Goal: Task Accomplishment & Management: Manage account settings

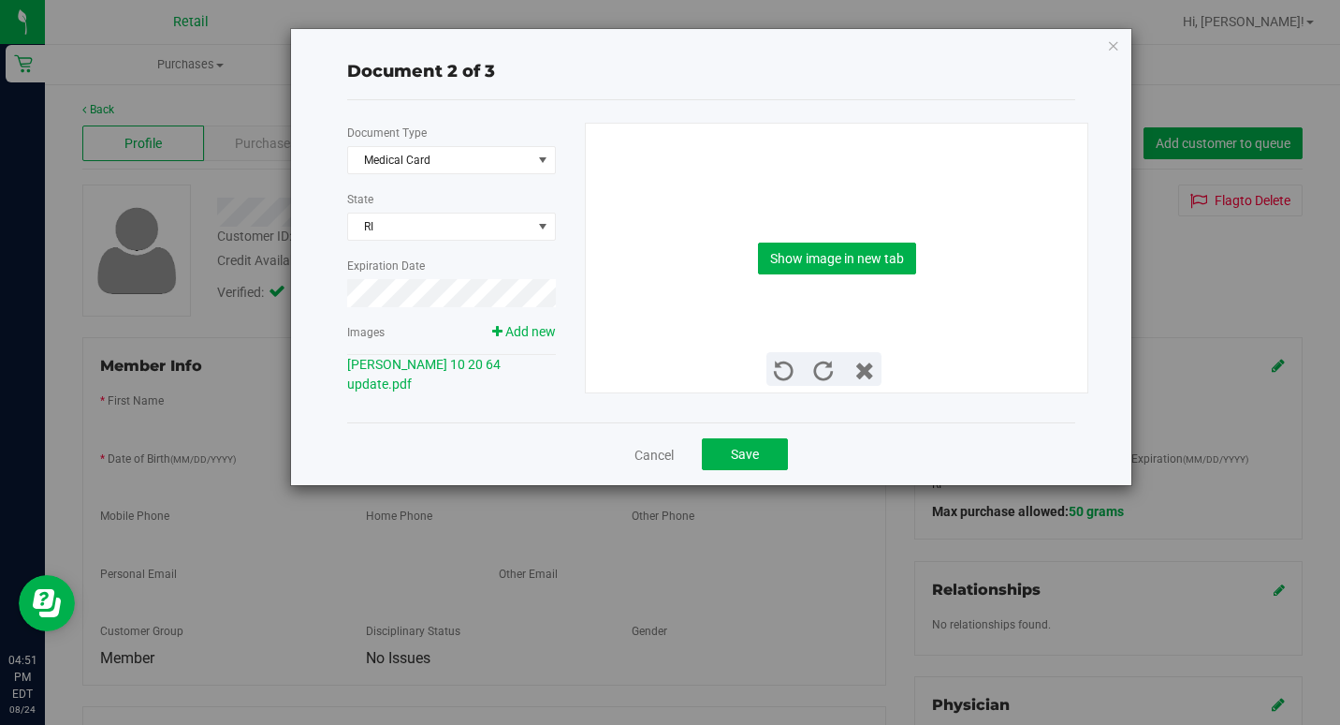
scroll to position [468, 0]
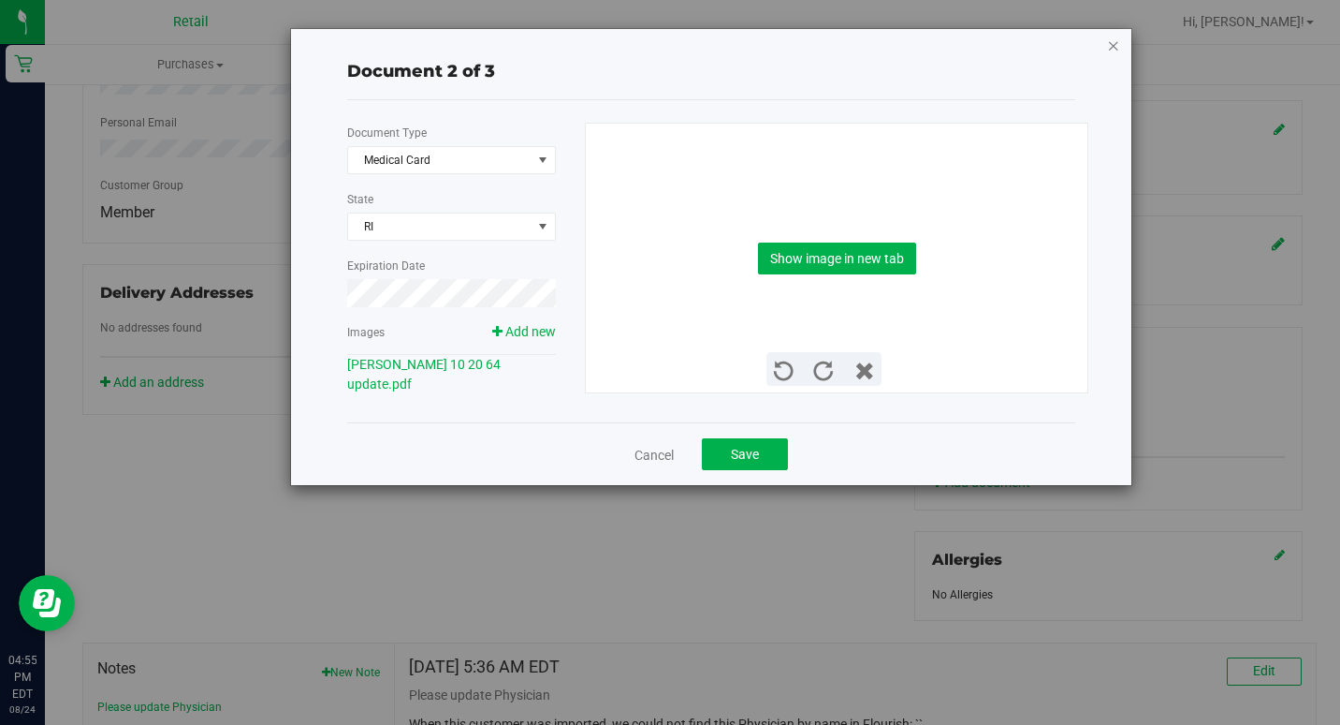
click at [1118, 49] on icon "button" at bounding box center [1113, 45] width 13 height 22
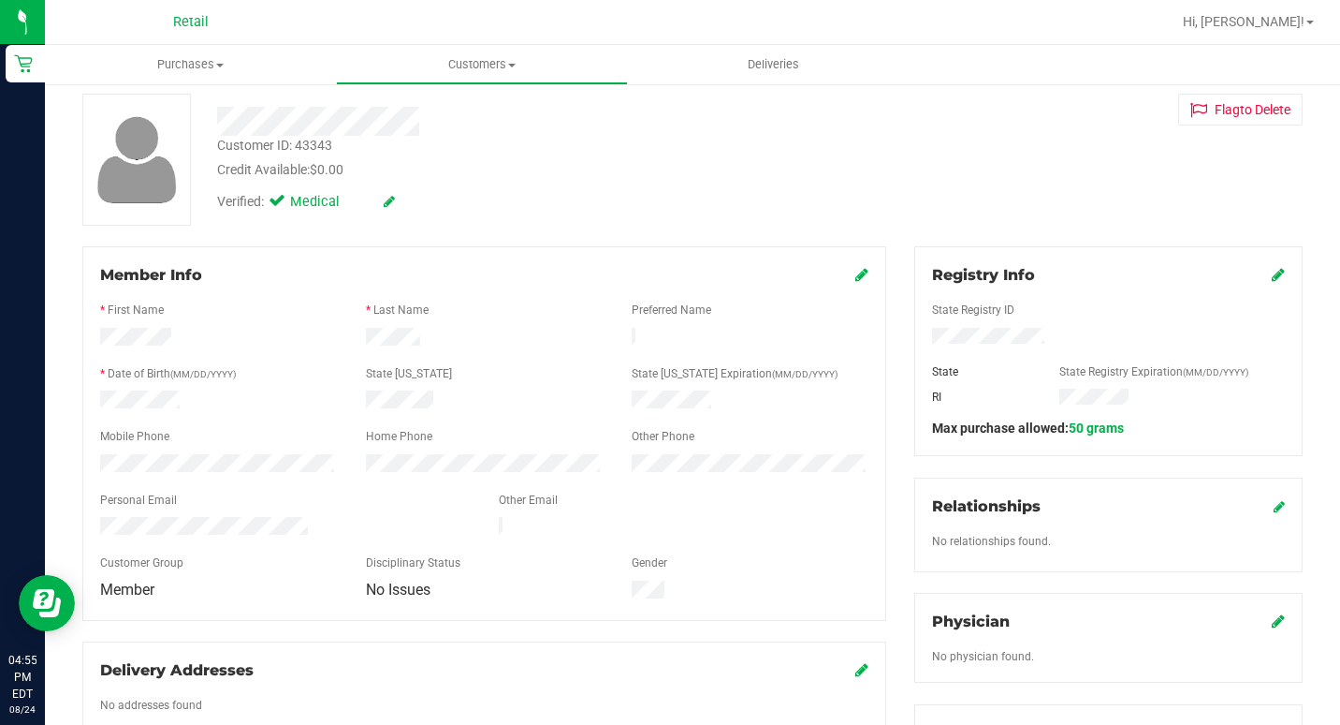
scroll to position [0, 0]
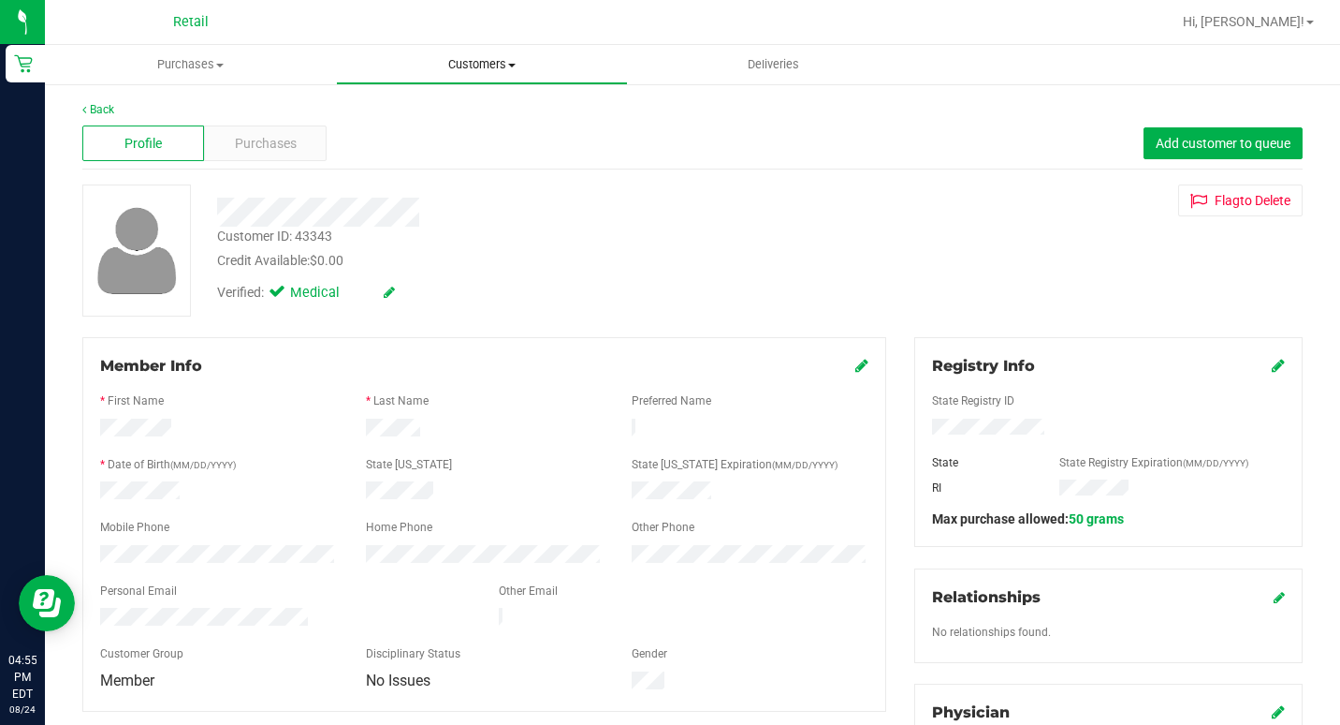
click at [449, 67] on span "Customers" at bounding box center [481, 64] width 289 height 17
click at [417, 110] on span "All customers" at bounding box center [403, 113] width 135 height 16
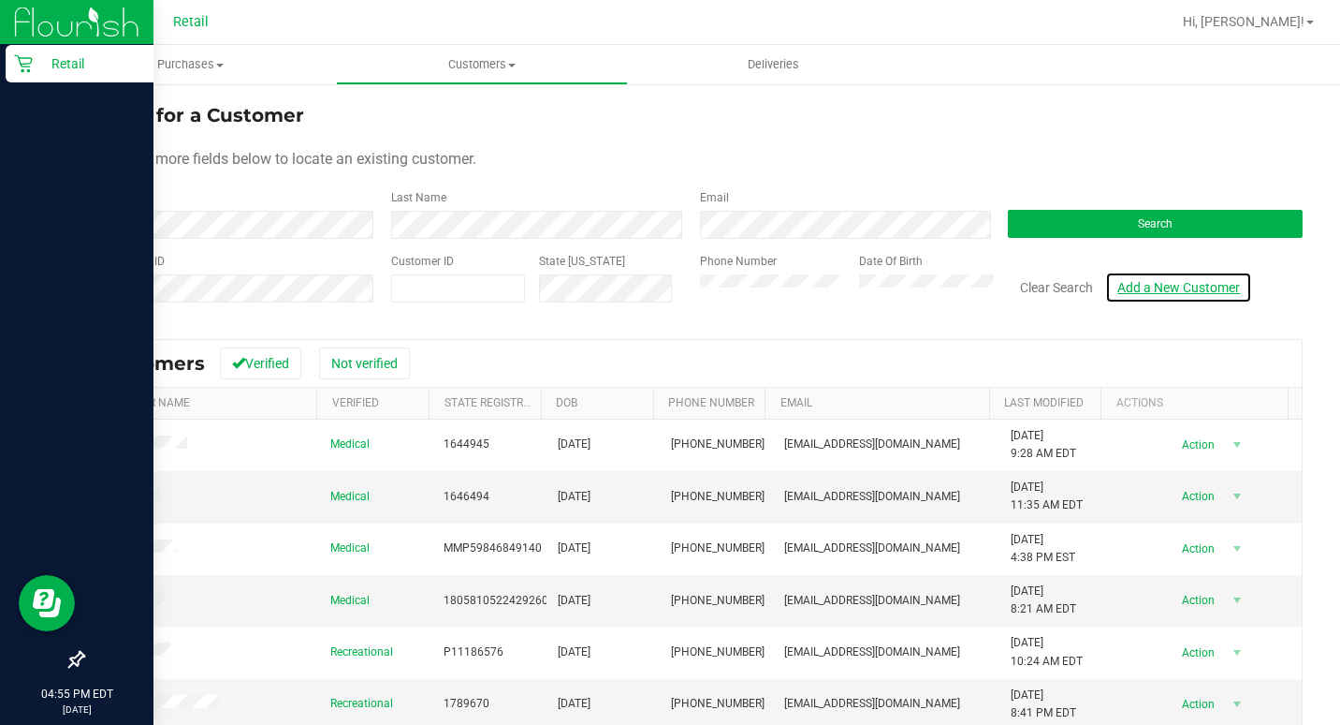
drag, startPoint x: 1199, startPoint y: 287, endPoint x: 0, endPoint y: 225, distance: 1200.8
click at [1197, 287] on link "Add a New Customer" at bounding box center [1179, 287] width 147 height 32
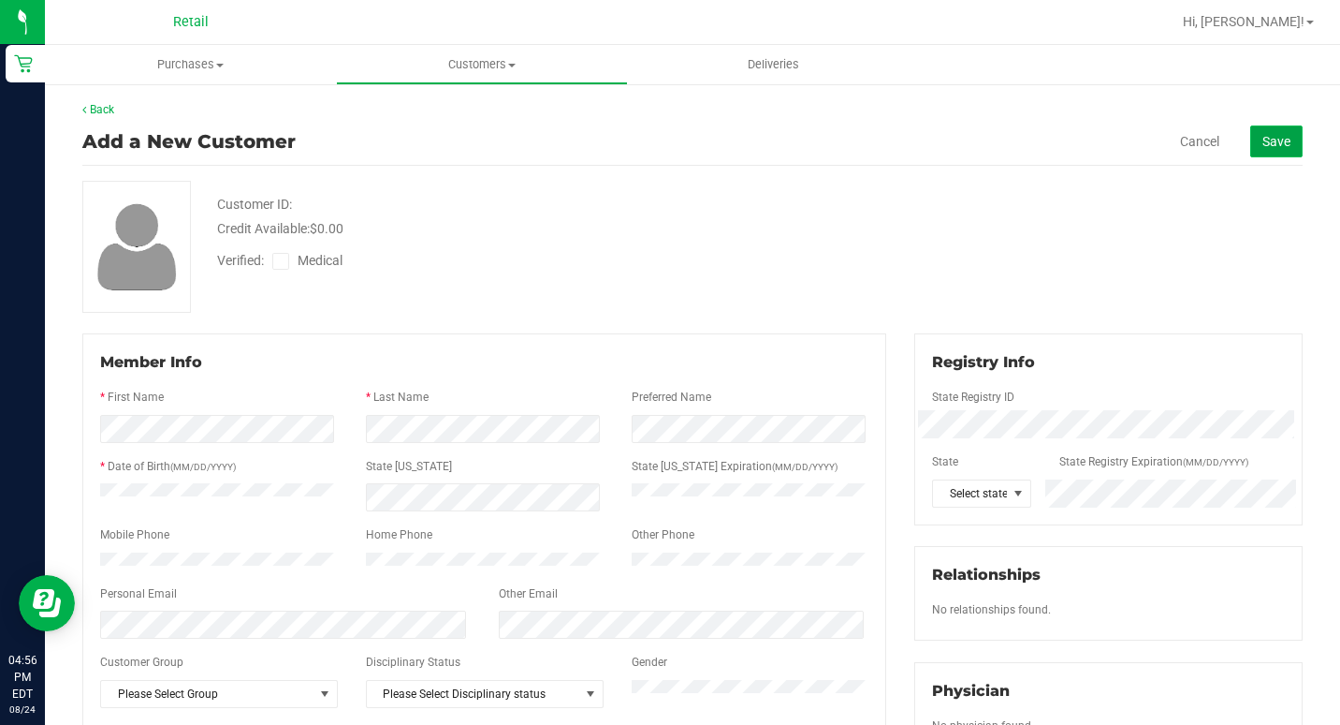
click at [1265, 145] on span "Save" at bounding box center [1277, 141] width 28 height 15
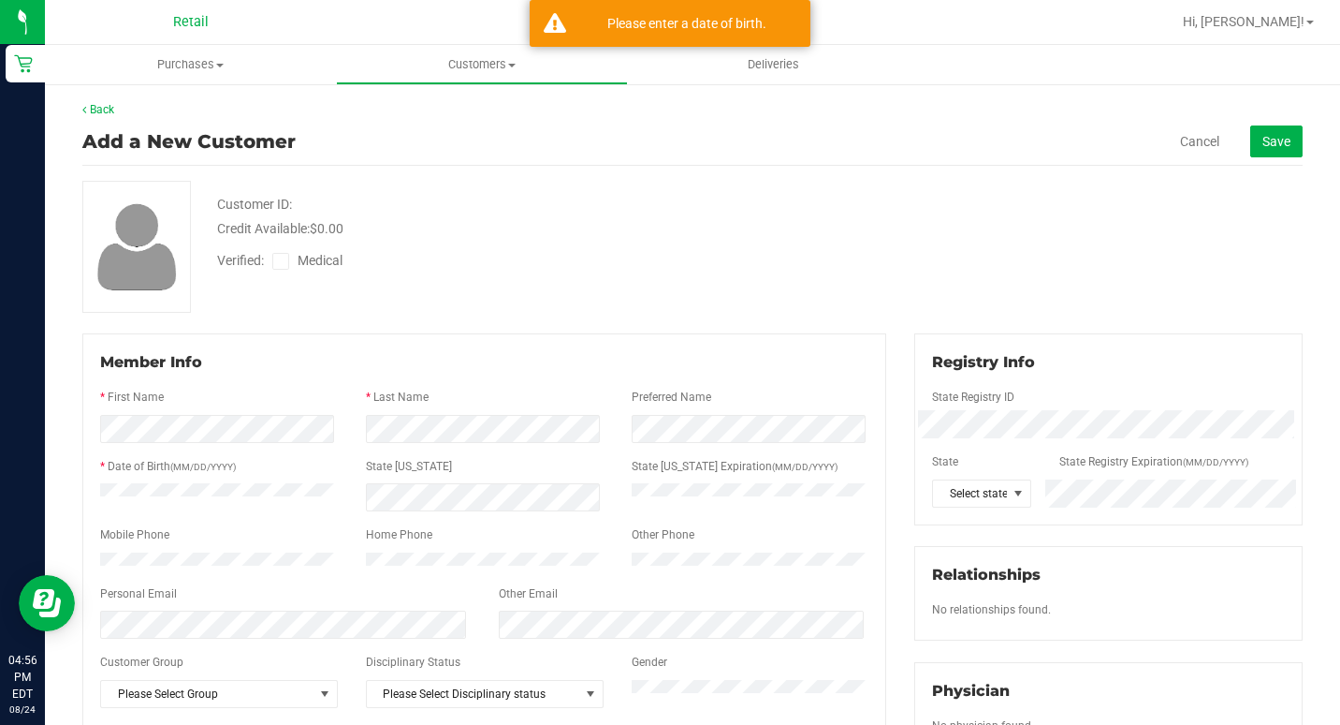
click at [1017, 202] on div "Customer ID: Credit Available: $0.00 Verified: Medical" at bounding box center [692, 247] width 1249 height 132
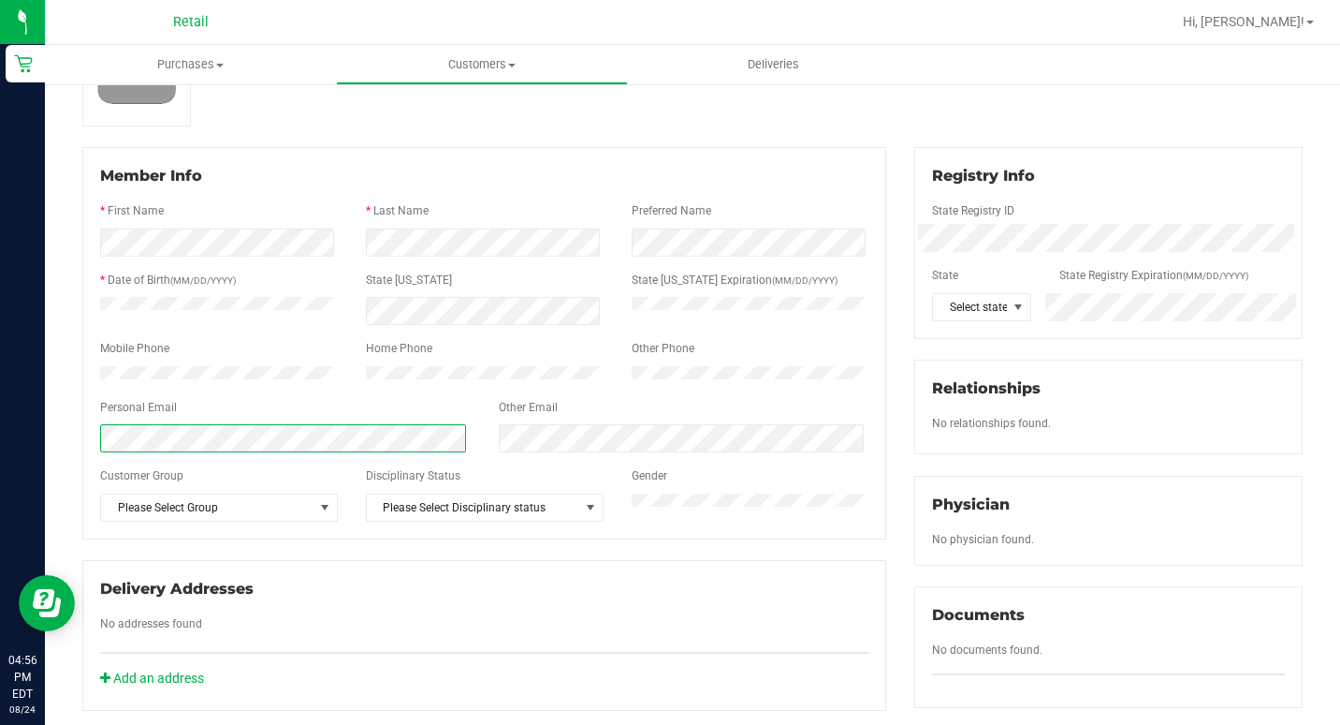
scroll to position [187, 0]
click at [1007, 295] on span at bounding box center [1018, 306] width 23 height 26
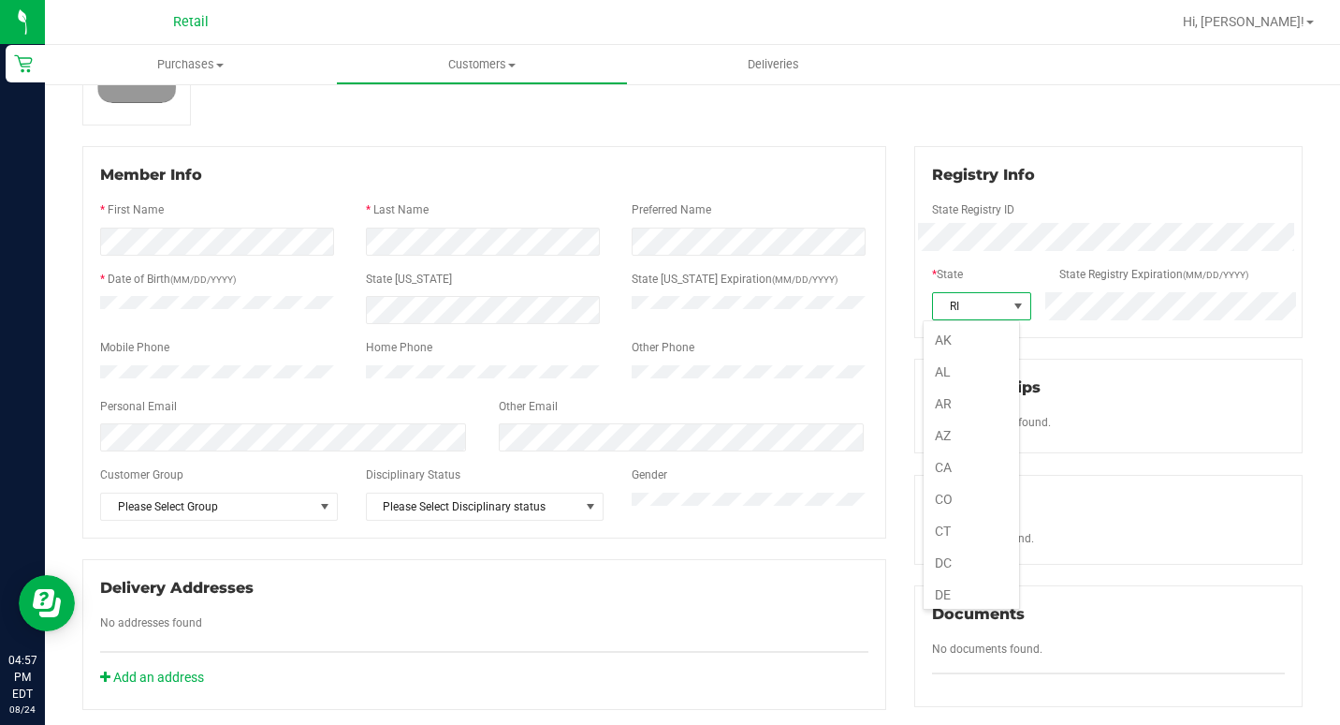
scroll to position [1024, 0]
click at [961, 581] on li "RI" at bounding box center [971, 589] width 95 height 32
click at [989, 299] on span "RI" at bounding box center [970, 306] width 74 height 26
click at [949, 473] on li "NJ" at bounding box center [971, 467] width 95 height 32
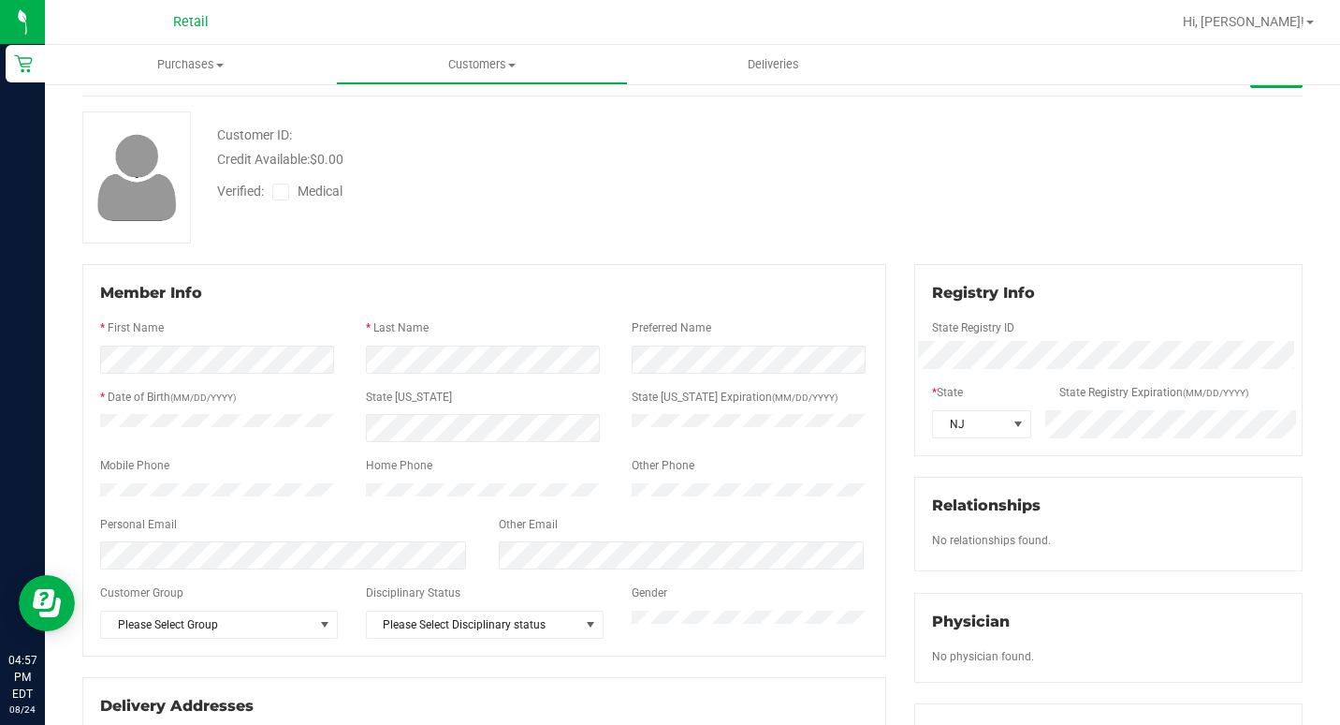
scroll to position [0, 0]
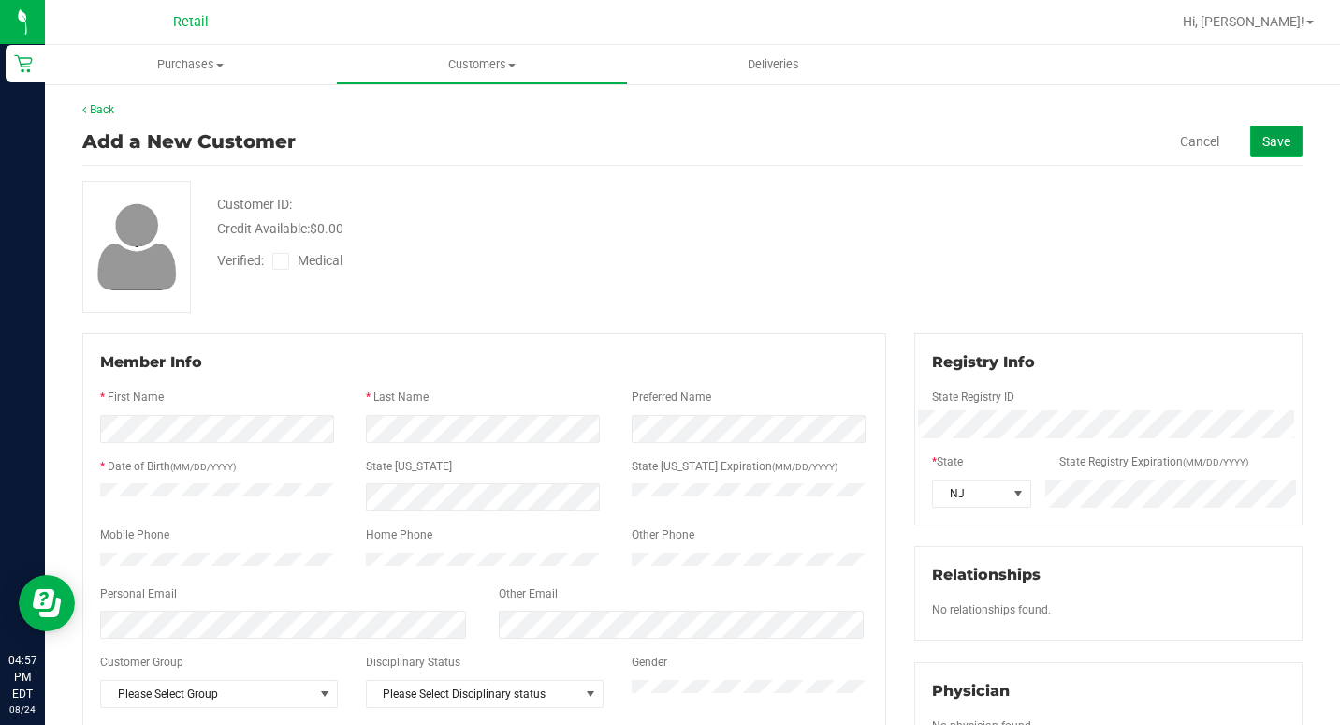
click at [1275, 125] on button "Save" at bounding box center [1277, 141] width 52 height 32
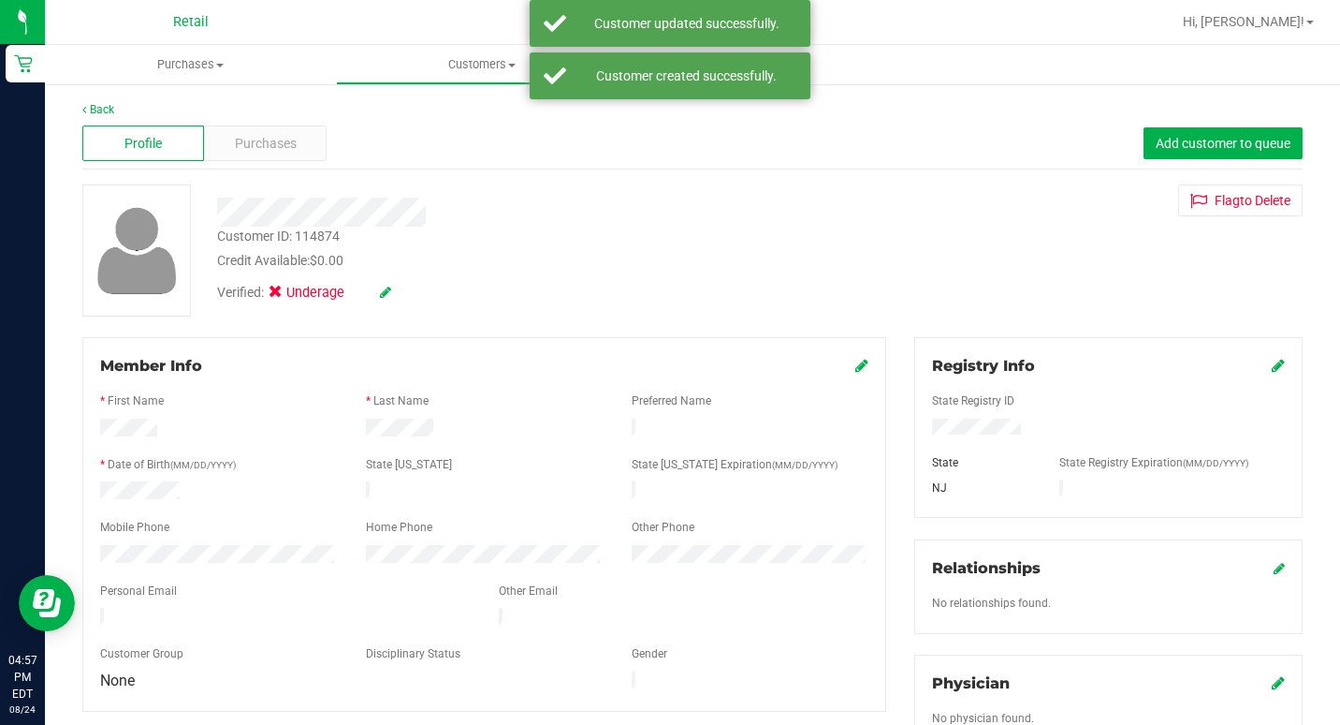
click at [755, 261] on div "Credit Available: $0.00" at bounding box center [515, 261] width 596 height 20
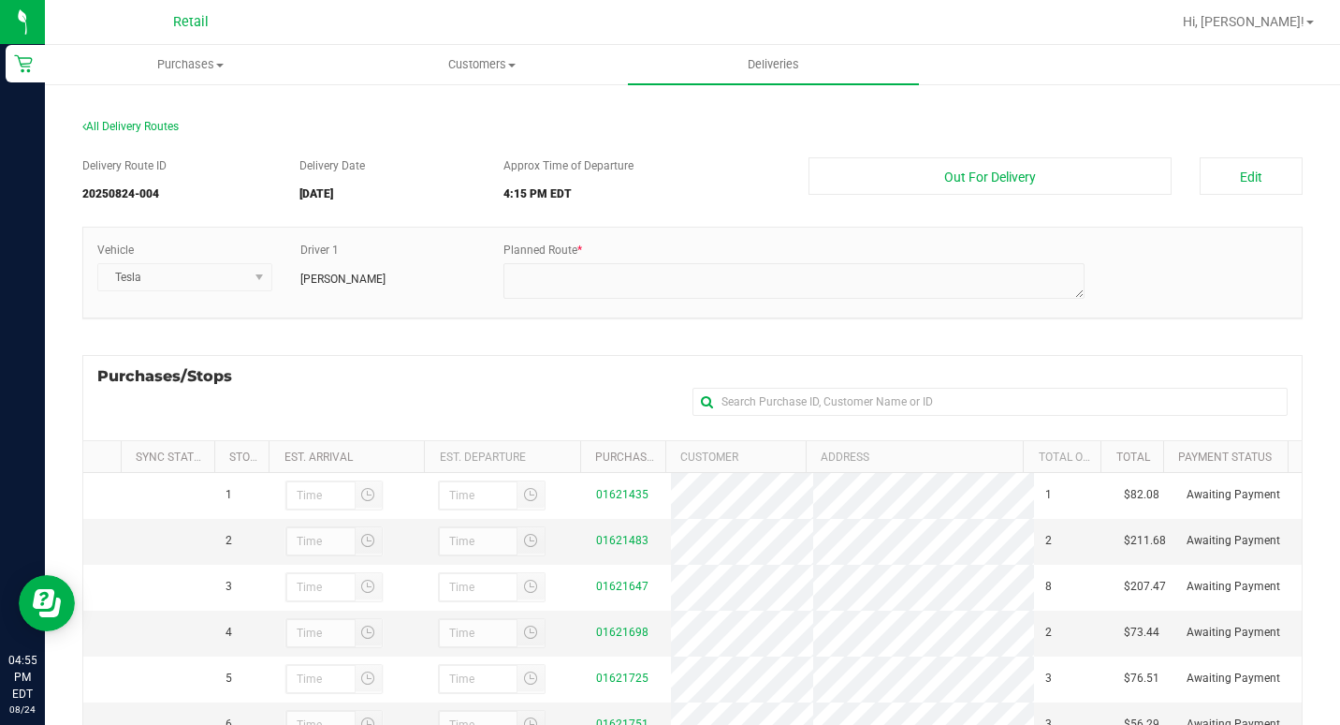
scroll to position [281, 0]
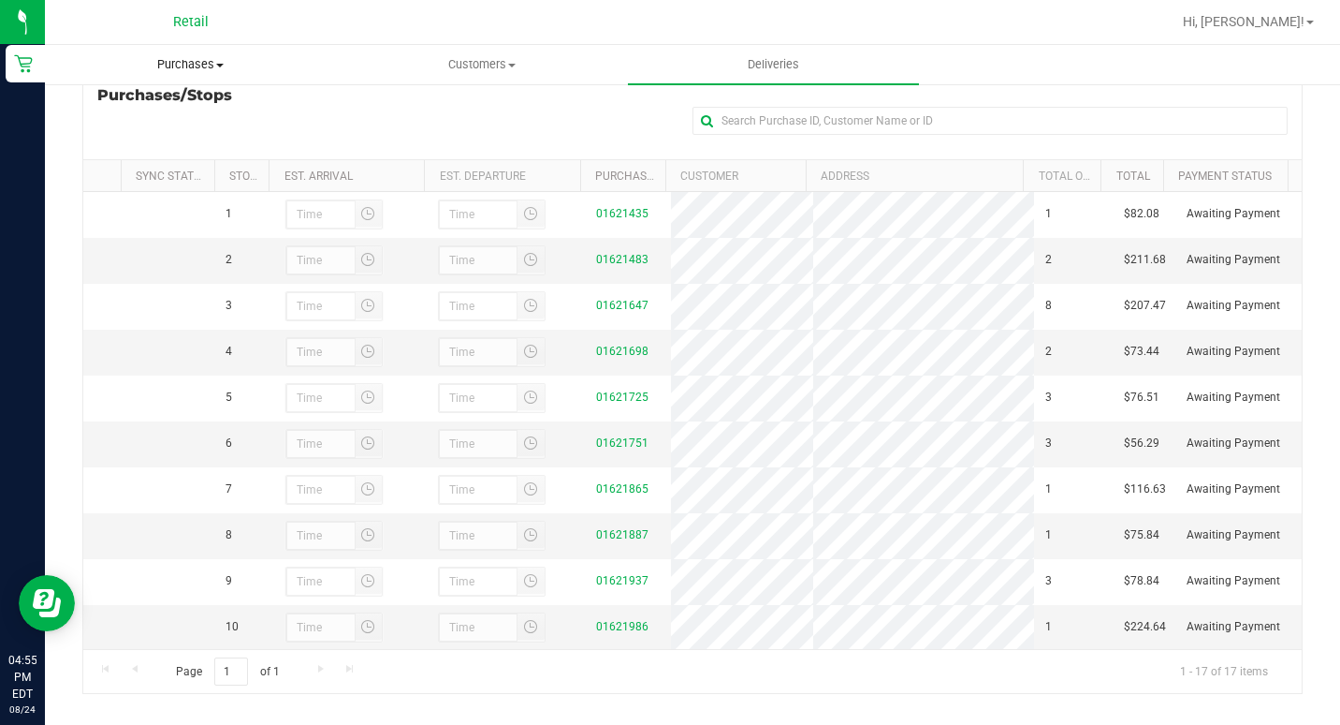
click at [180, 59] on span "Purchases" at bounding box center [190, 64] width 289 height 17
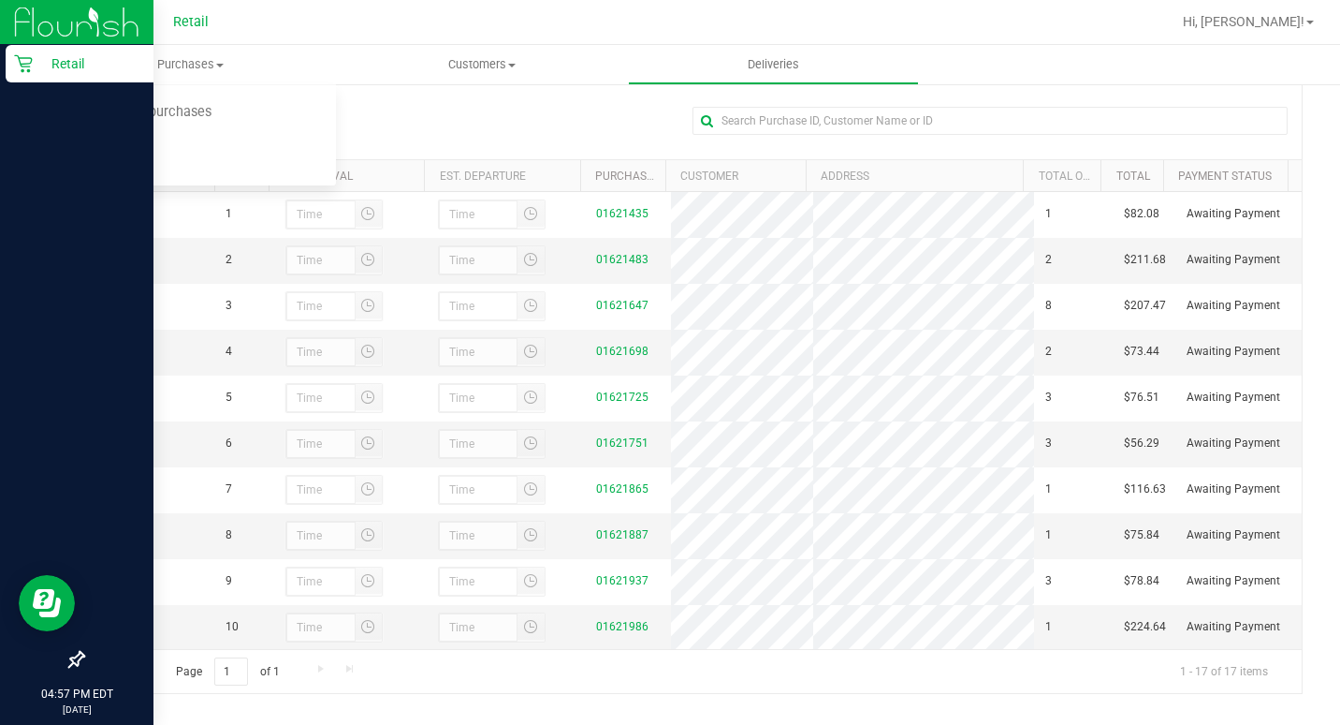
click at [81, 54] on p "Retail" at bounding box center [89, 63] width 112 height 22
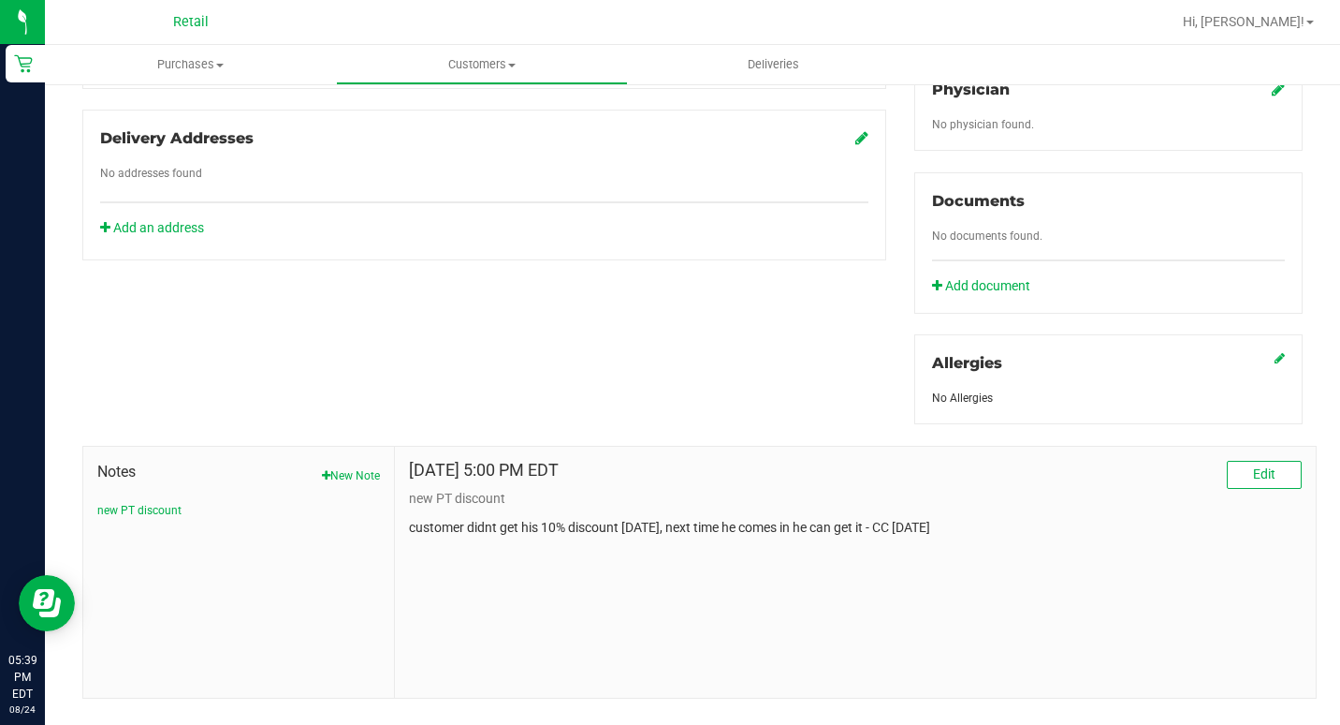
scroll to position [655, 0]
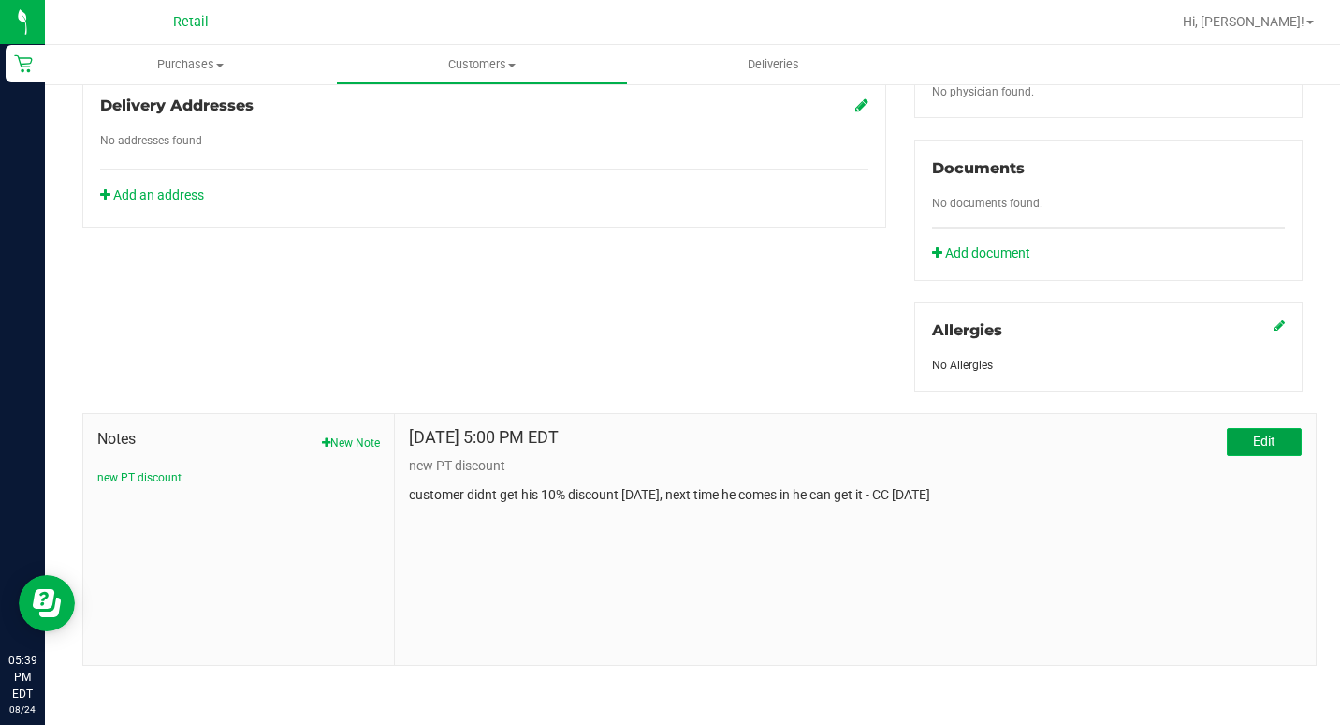
click at [1230, 433] on button "Edit" at bounding box center [1264, 442] width 75 height 28
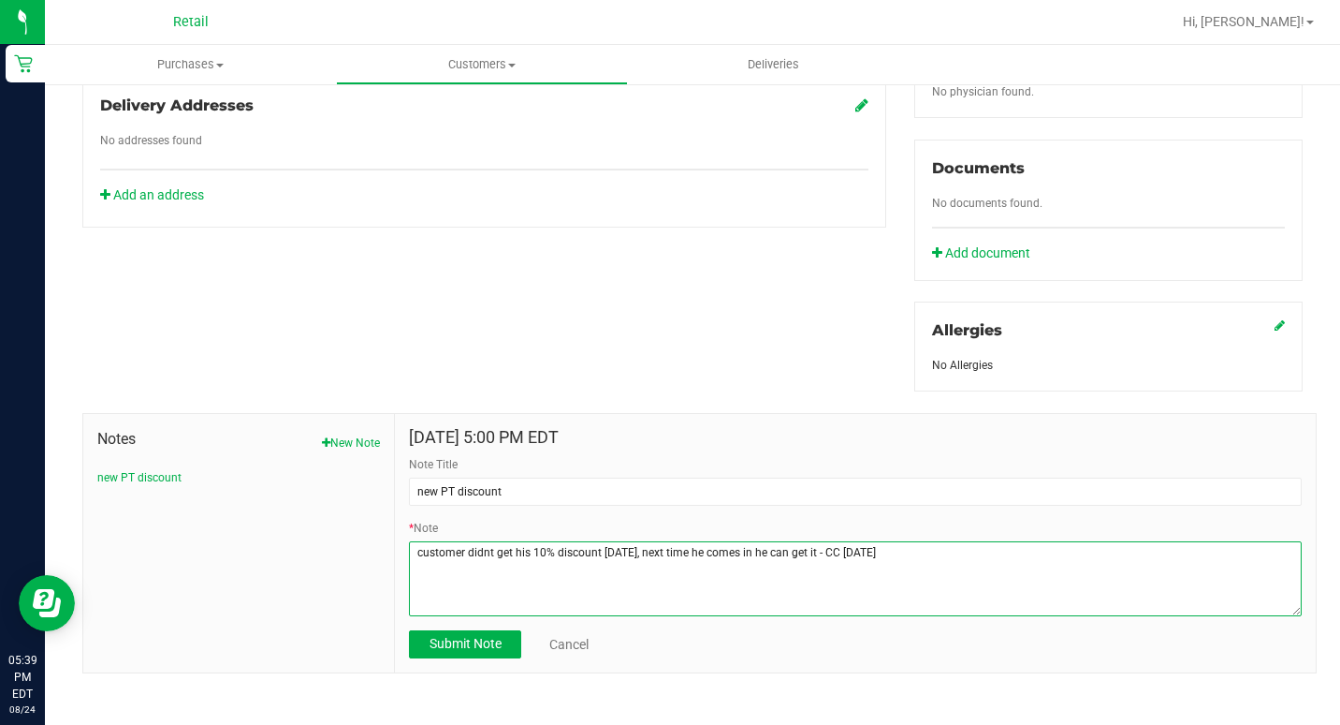
click at [535, 546] on textarea "* Note" at bounding box center [855, 578] width 893 height 75
click at [535, 541] on textarea "* Note" at bounding box center [855, 578] width 893 height 75
type textarea "customer didn't get his 20% discount 8/24/25, next time he comes in he can get …"
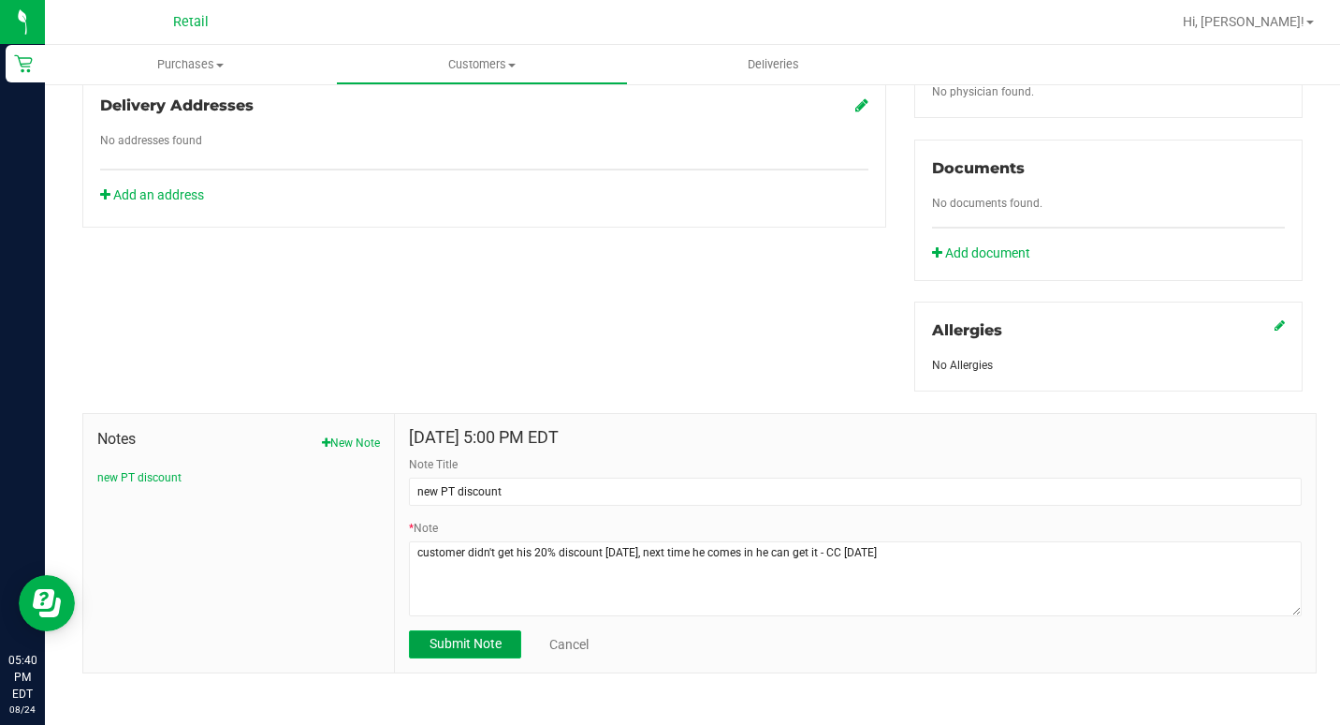
click at [489, 636] on span "Submit Note" at bounding box center [466, 643] width 72 height 15
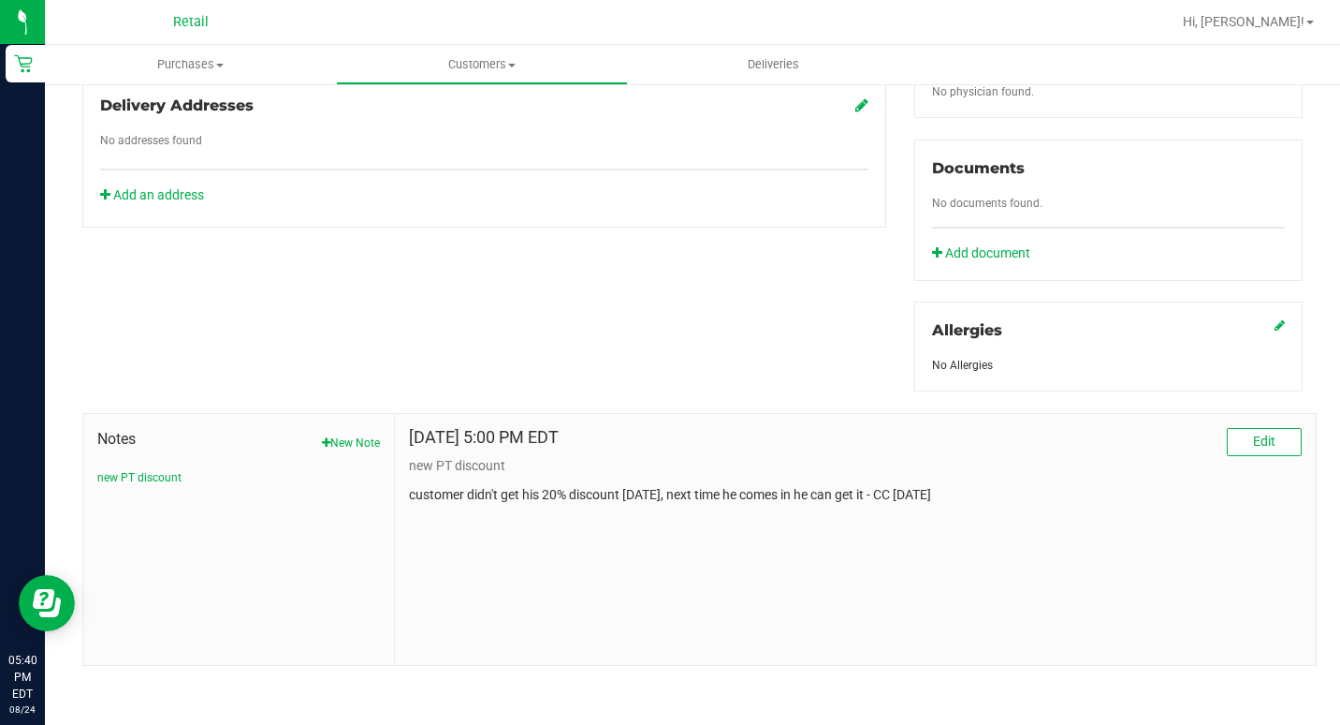
drag, startPoint x: 425, startPoint y: 495, endPoint x: 679, endPoint y: 449, distance: 257.8
click at [679, 449] on div "Aug 24, 2025 5:00 PM EDT Edit new PT discount customer didn't get his 20% disco…" at bounding box center [855, 466] width 893 height 77
click at [615, 518] on div "Aug 24, 2025 5:00 PM EDT Edit new PT discount customer didn't get his 20% disco…" at bounding box center [855, 539] width 921 height 251
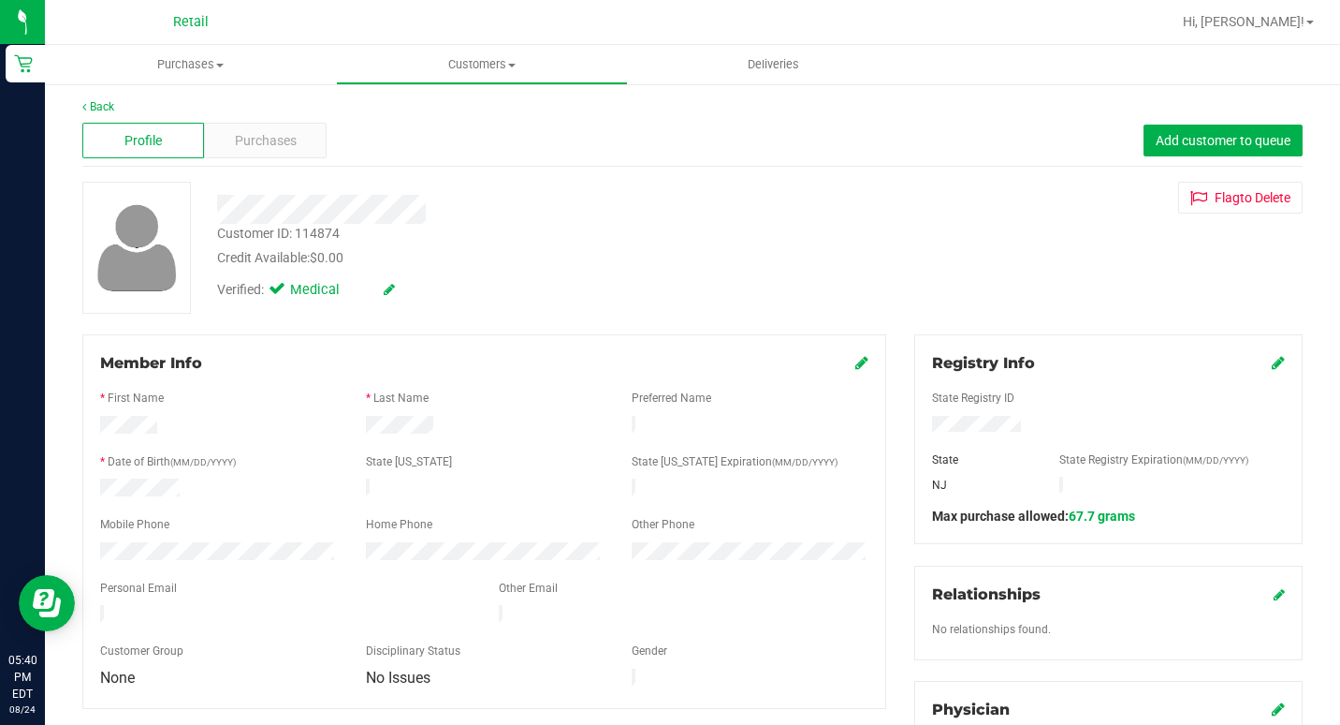
scroll to position [0, 0]
